Goal: Task Accomplishment & Management: Manage account settings

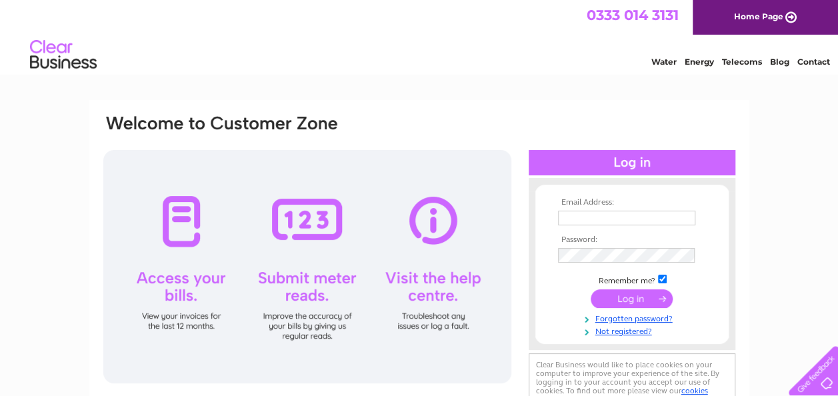
type input "sh@mdfluidpower.co.uk"
click at [630, 301] on input "submit" at bounding box center [632, 298] width 82 height 19
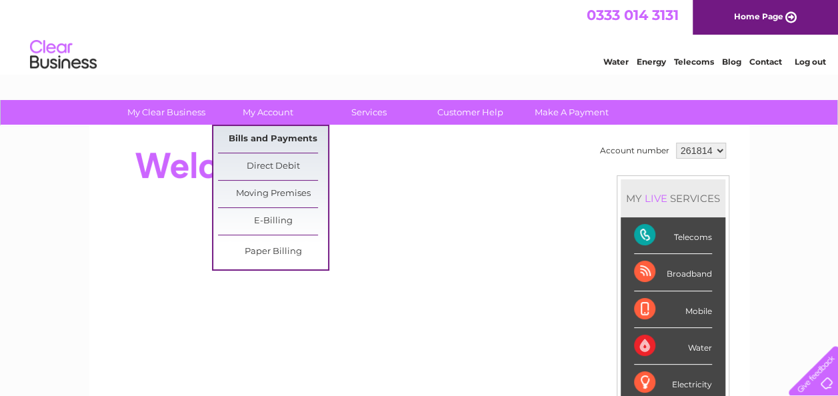
click at [267, 138] on link "Bills and Payments" at bounding box center [273, 139] width 110 height 27
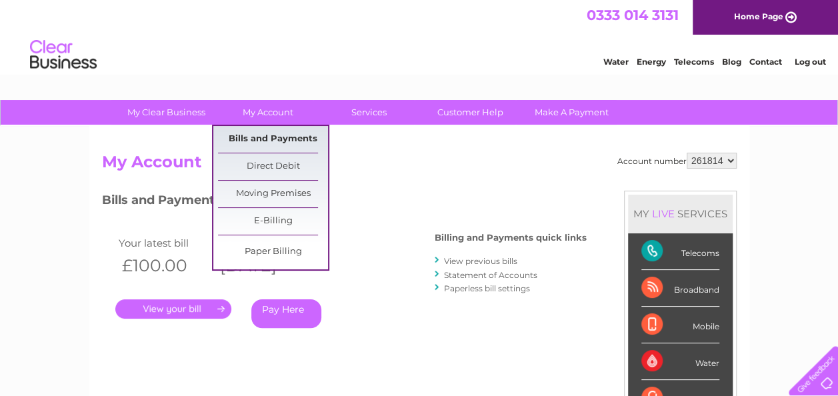
click at [272, 137] on link "Bills and Payments" at bounding box center [273, 139] width 110 height 27
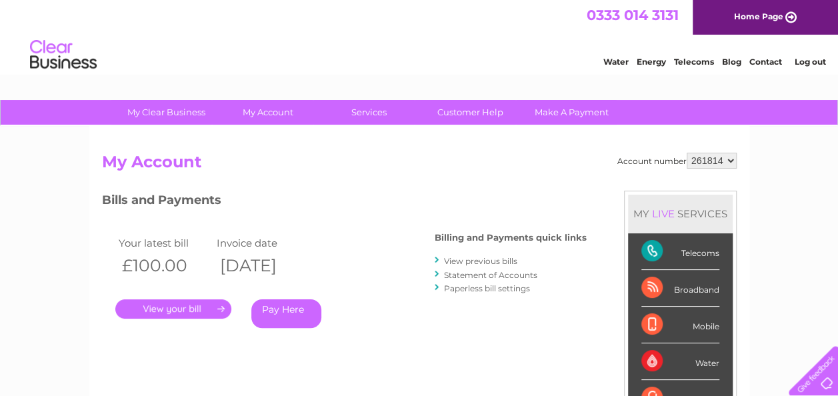
click at [181, 304] on link "." at bounding box center [173, 308] width 116 height 19
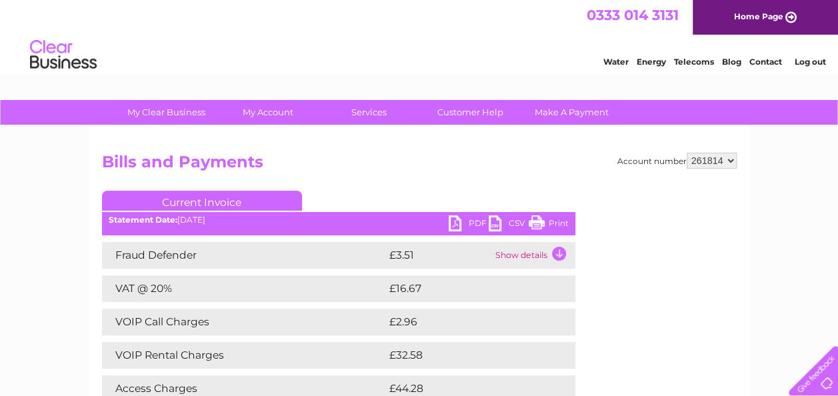
drag, startPoint x: 553, startPoint y: 220, endPoint x: 103, endPoint y: 321, distance: 461.8
click at [555, 220] on link "Print" at bounding box center [549, 224] width 40 height 19
